Goal: Task Accomplishment & Management: Use online tool/utility

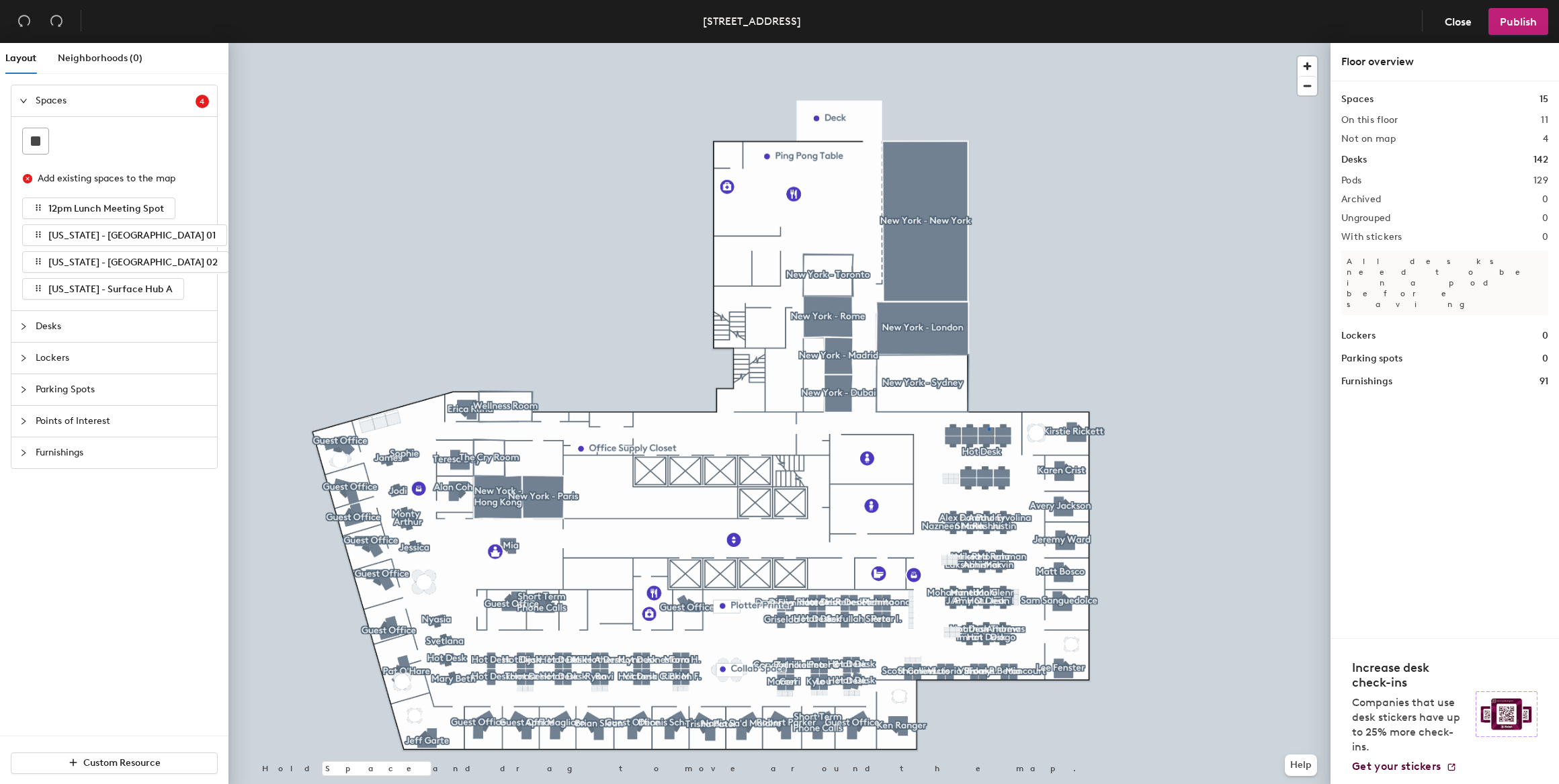
click at [988, 43] on div at bounding box center [780, 43] width 1102 height 0
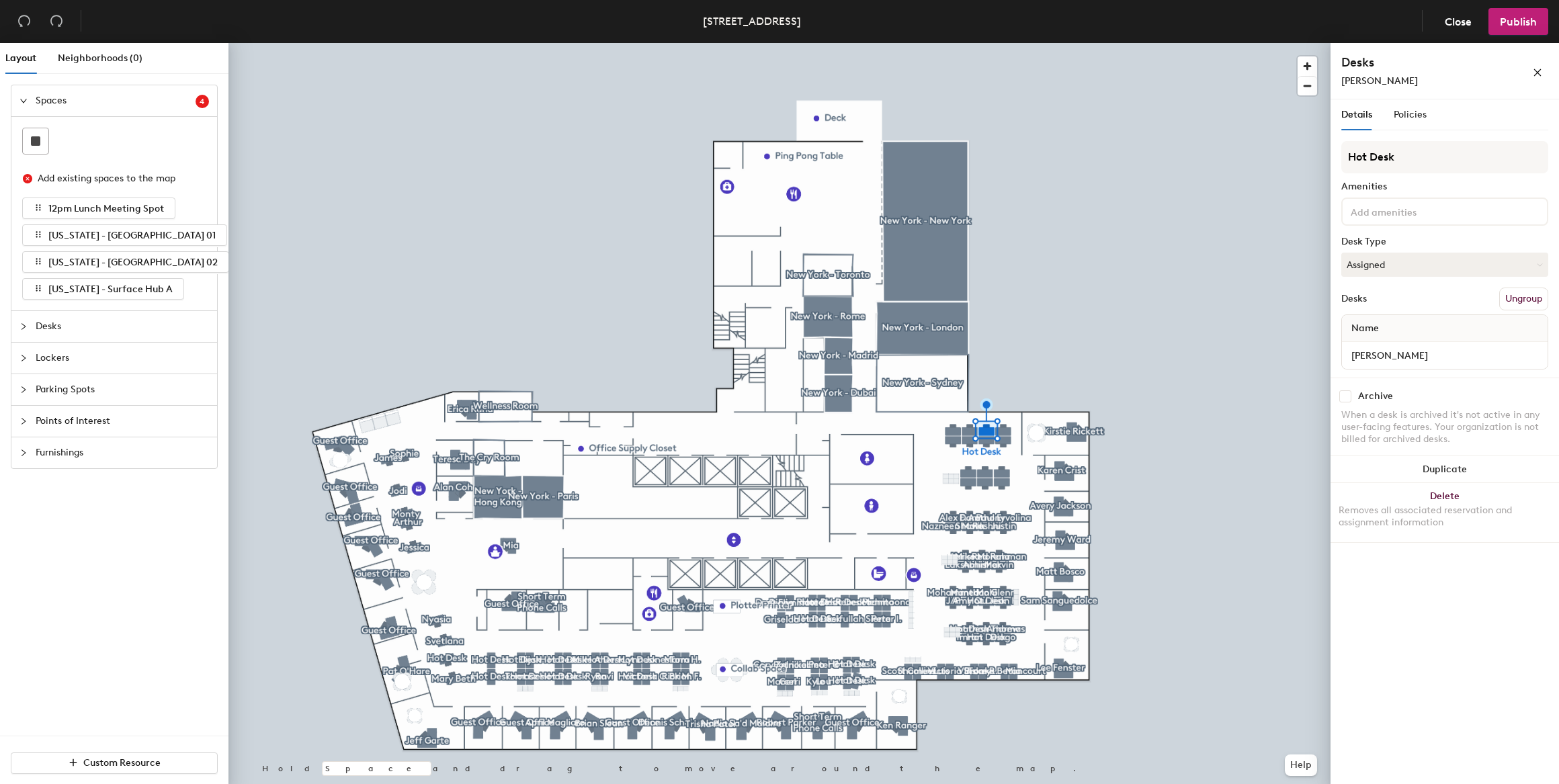
drag, startPoint x: 1409, startPoint y: 80, endPoint x: 1409, endPoint y: 94, distance: 14.0
click at [1409, 80] on div "Juan Sorroza" at bounding box center [1415, 81] width 148 height 14
click at [1405, 88] on div "Desks Juan Sorroza" at bounding box center [1446, 71] width 229 height 57
click at [1402, 81] on div "Juan Sorroza" at bounding box center [1415, 81] width 148 height 14
click at [1418, 346] on input "Juan Sorroza" at bounding box center [1445, 355] width 200 height 19
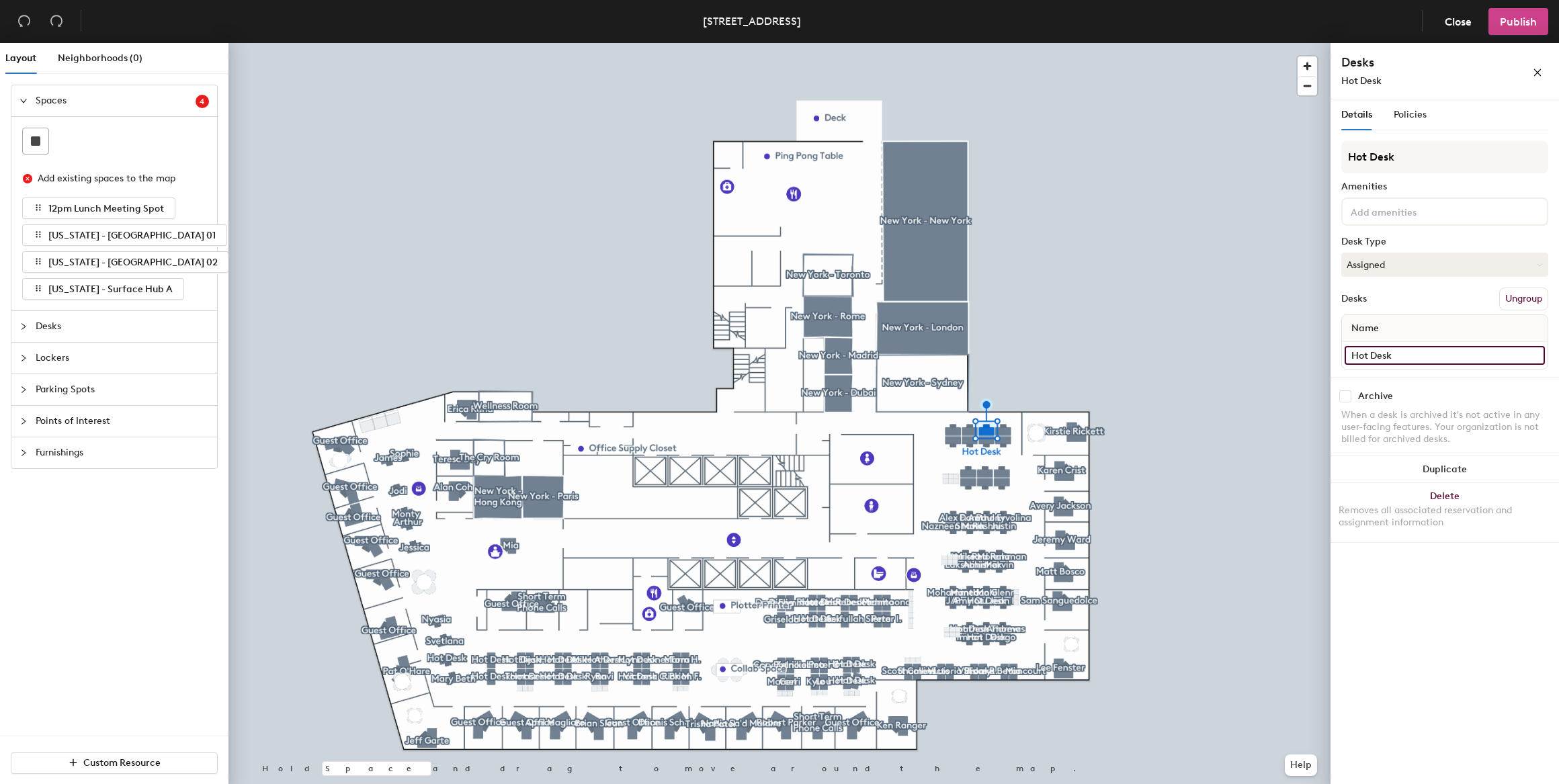
type input "Hot Desk"
click at [1509, 22] on span "Publish" at bounding box center [1518, 22] width 37 height 13
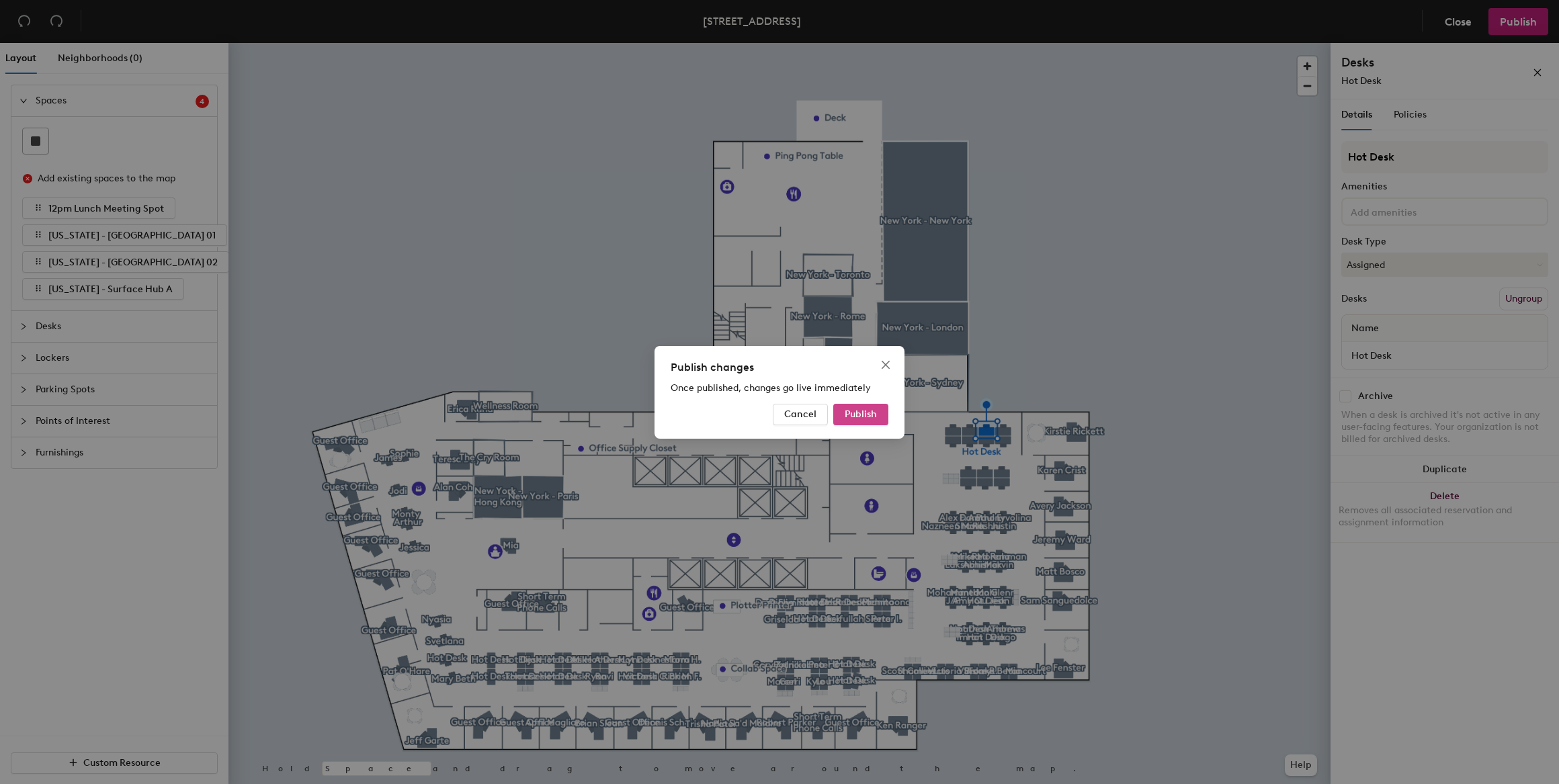
click at [861, 416] on span "Publish" at bounding box center [861, 414] width 32 height 12
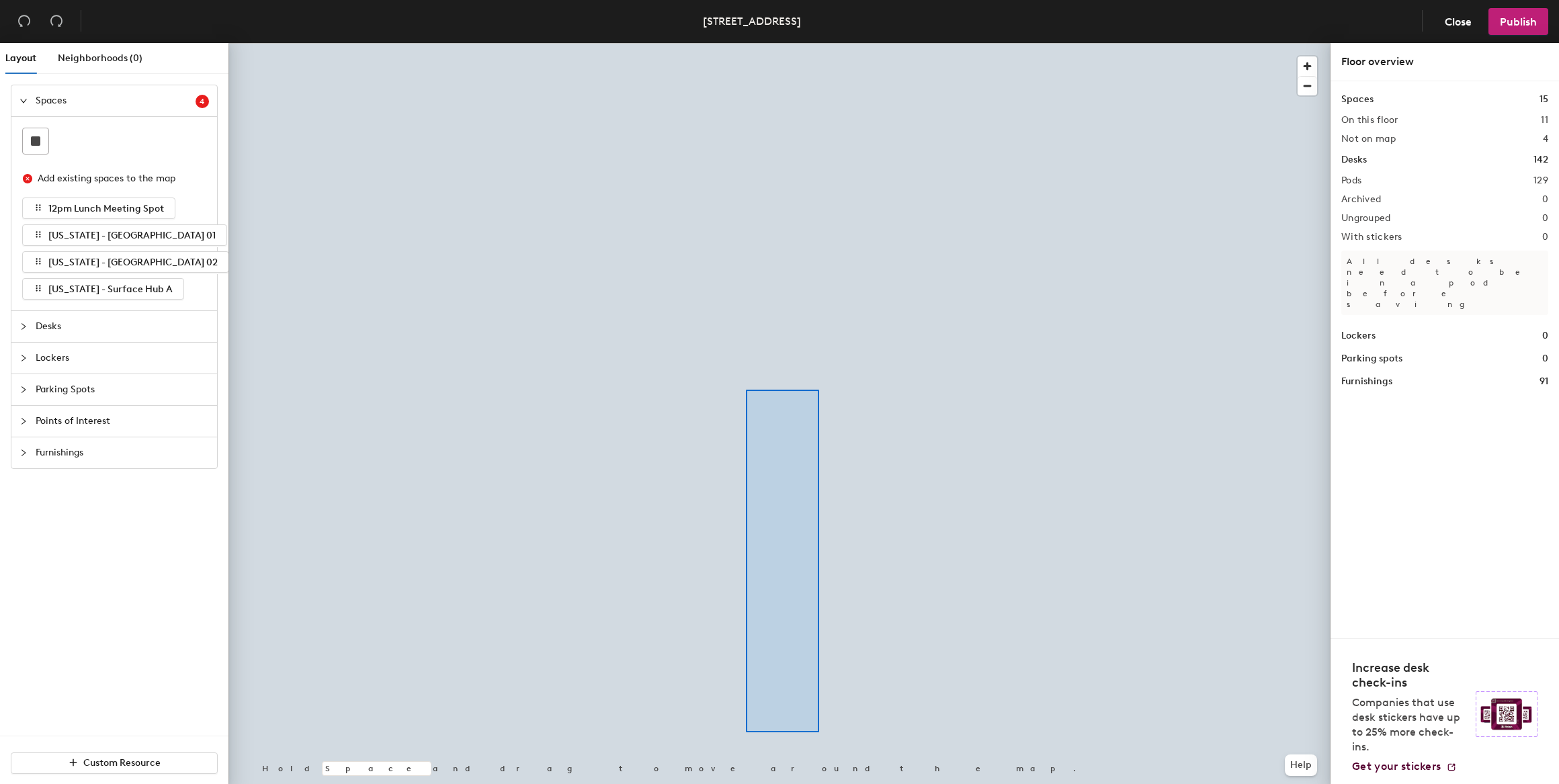
click at [739, 43] on div at bounding box center [780, 43] width 1102 height 0
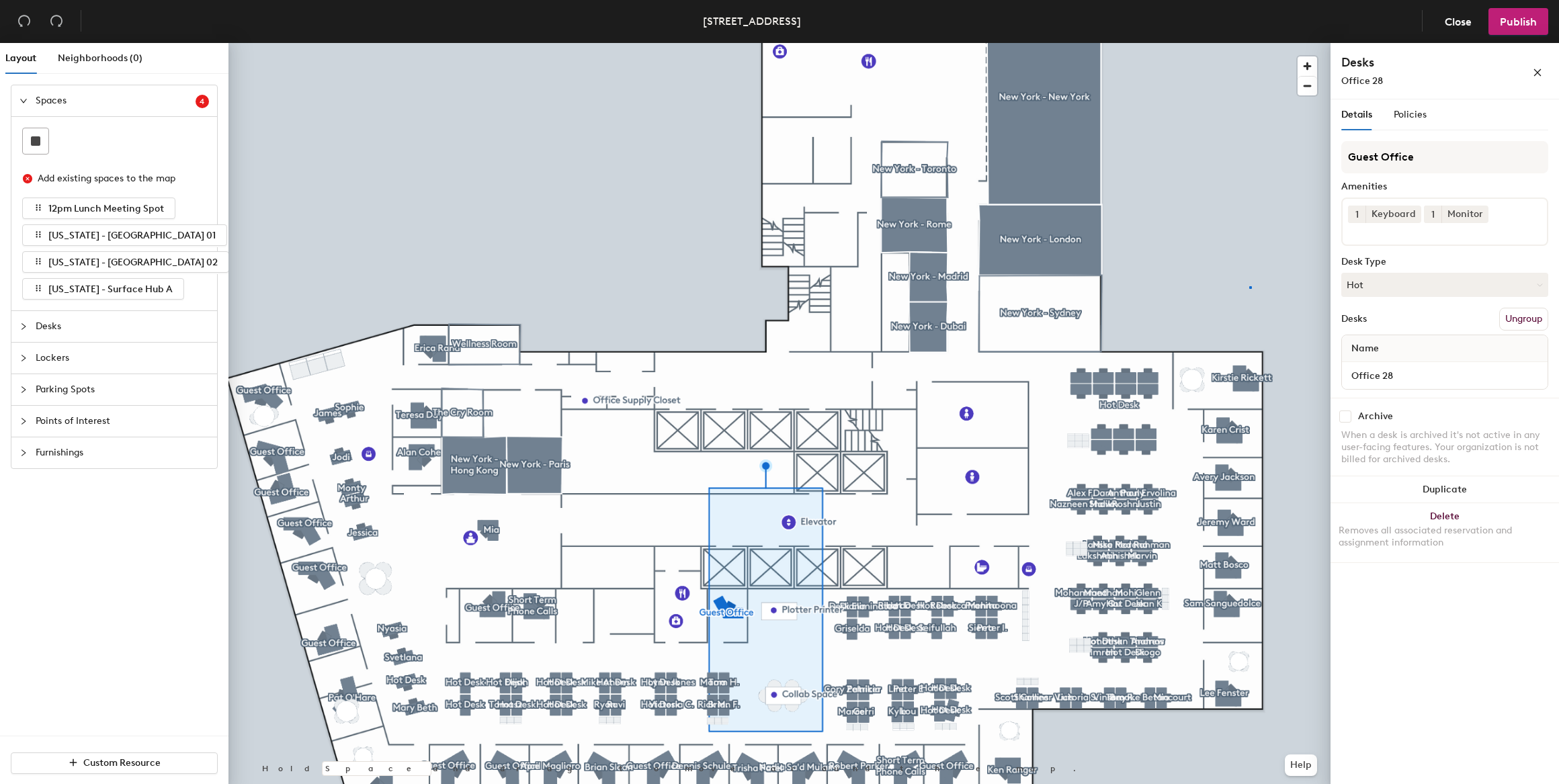
click at [1249, 43] on div at bounding box center [780, 43] width 1102 height 0
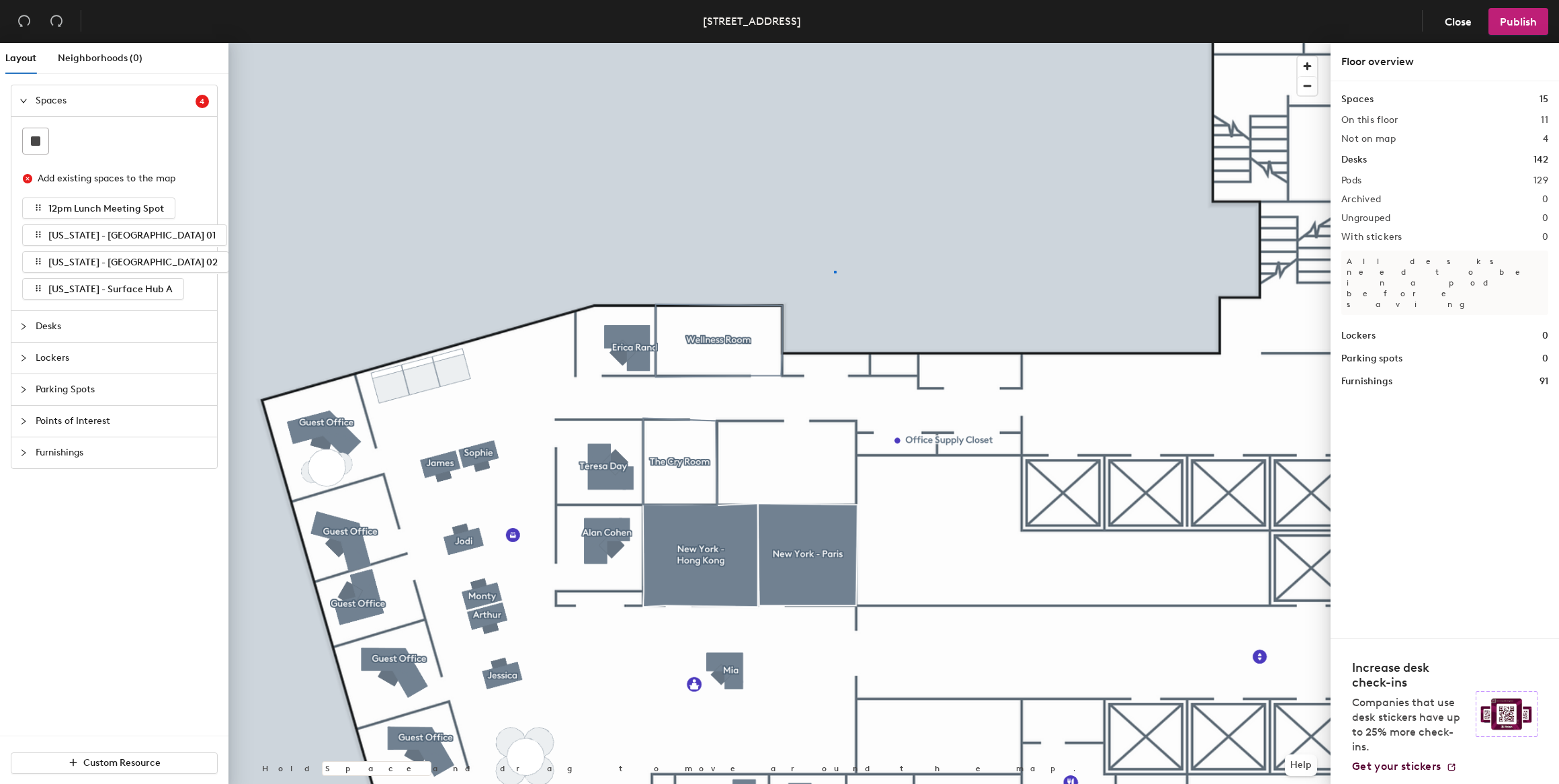
click at [835, 43] on div at bounding box center [780, 43] width 1102 height 0
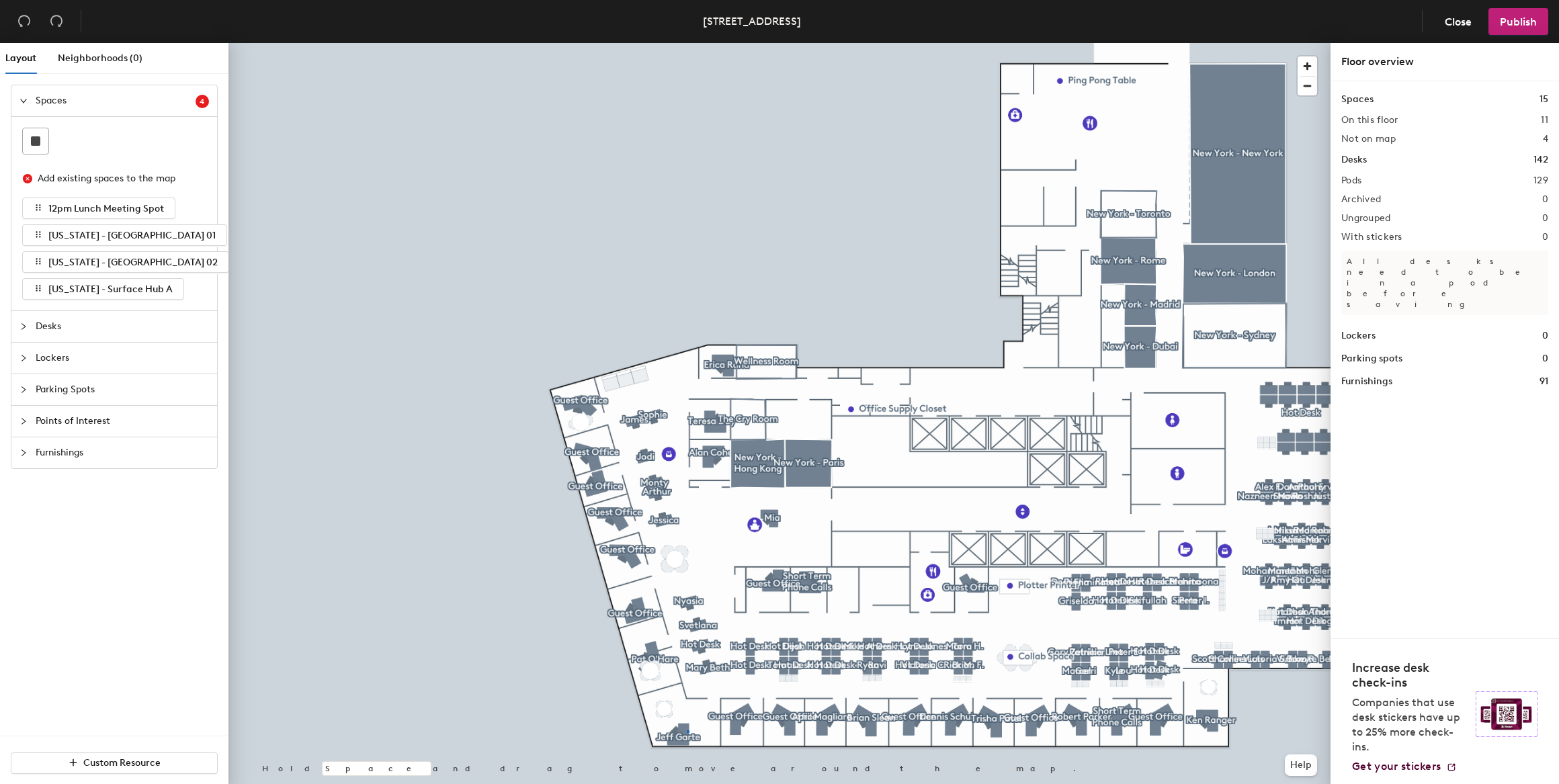
click at [687, 43] on div at bounding box center [780, 43] width 1102 height 0
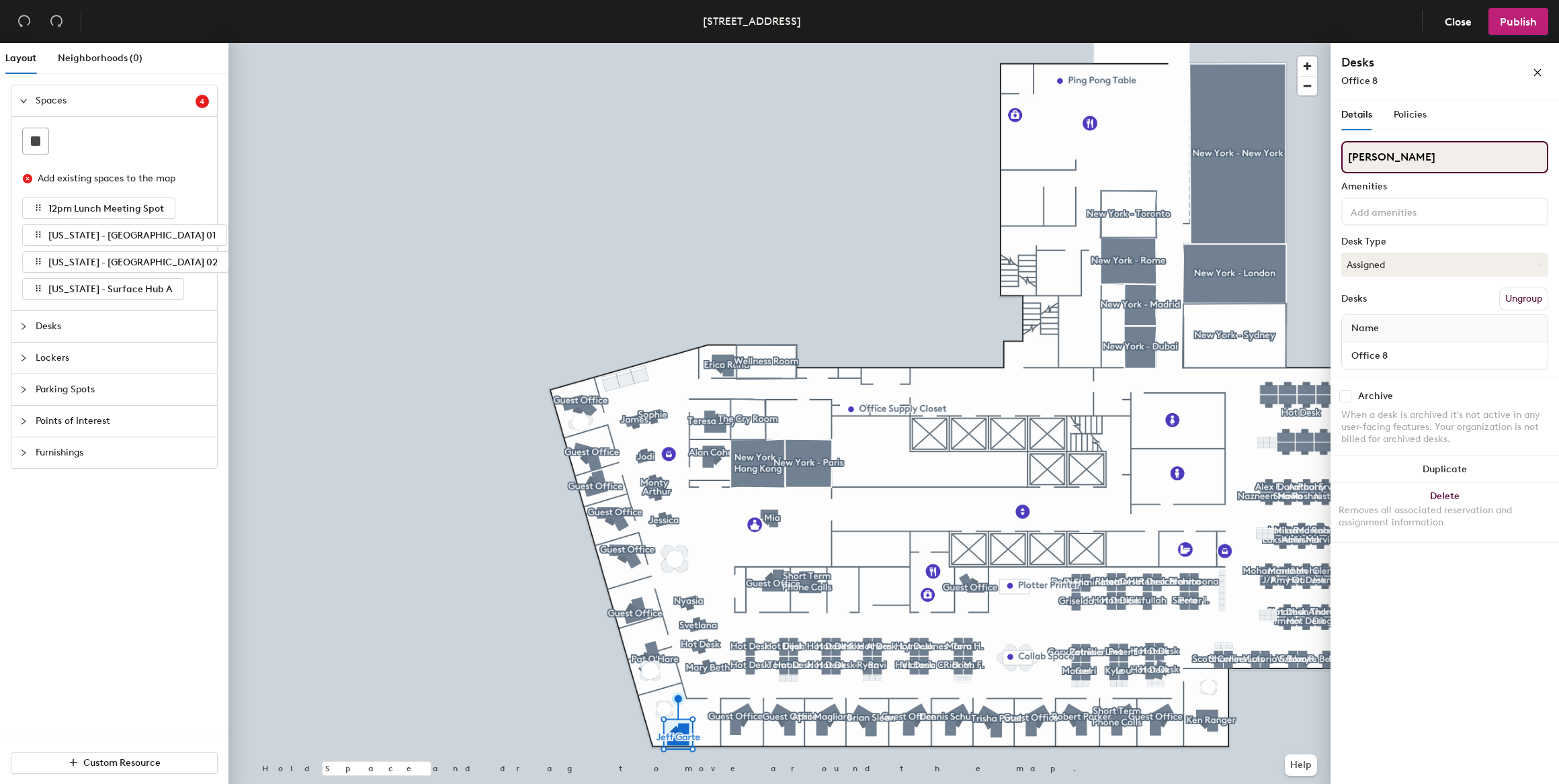
click at [1405, 153] on input "Jeff Garte" at bounding box center [1445, 158] width 207 height 32
drag, startPoint x: 1406, startPoint y: 154, endPoint x: 1337, endPoint y: 152, distance: 69.0
click at [1337, 152] on div "Details Policies Jeff Garte Amenities Desk Type Assigned Desks Ungroup Name Off…" at bounding box center [1446, 444] width 229 height 689
type input "Times Square Conference Room"
